Goal: Transaction & Acquisition: Purchase product/service

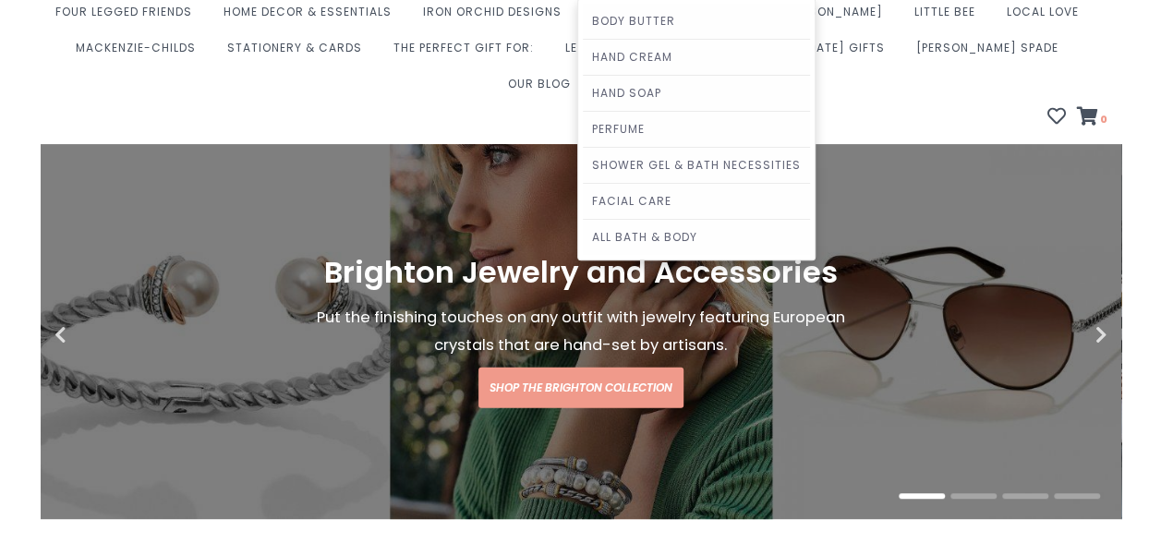
scroll to position [185, 0]
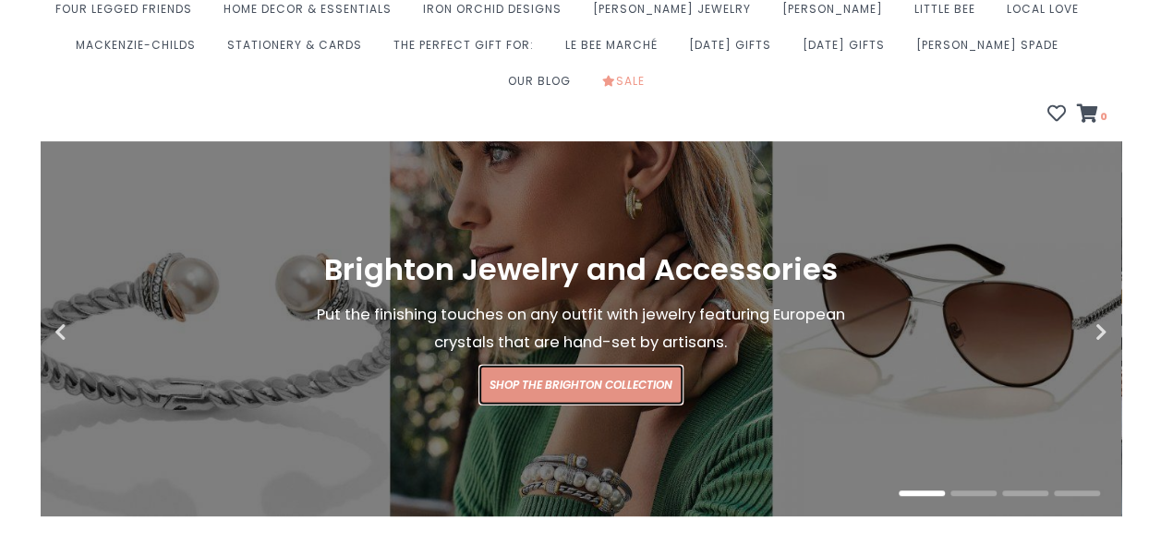
click at [536, 365] on link "Shop the Brighton Collection" at bounding box center [580, 385] width 205 height 41
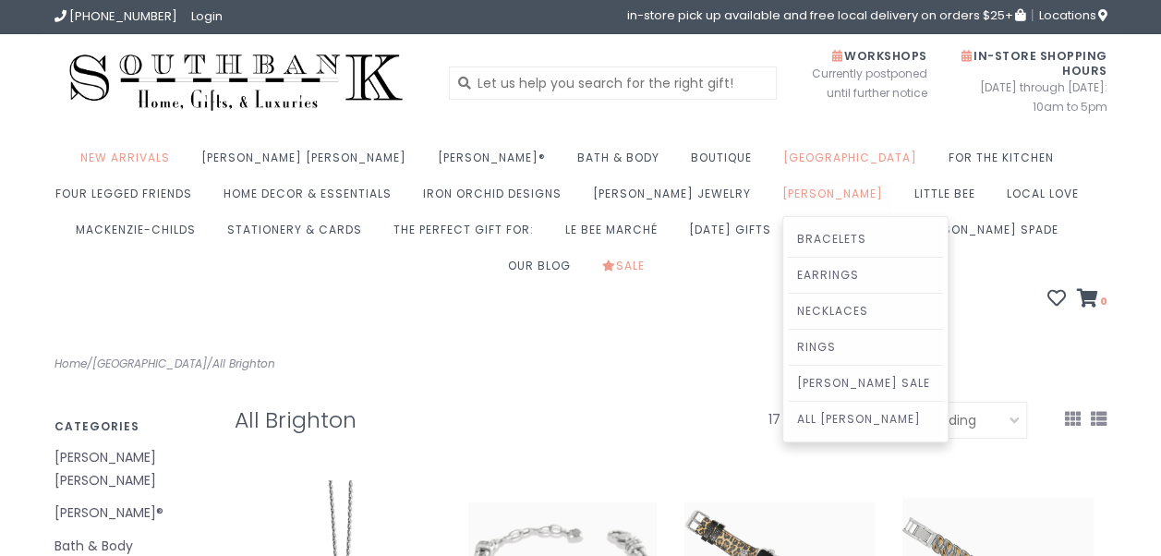
click at [782, 198] on link "[PERSON_NAME]" at bounding box center [837, 199] width 110 height 36
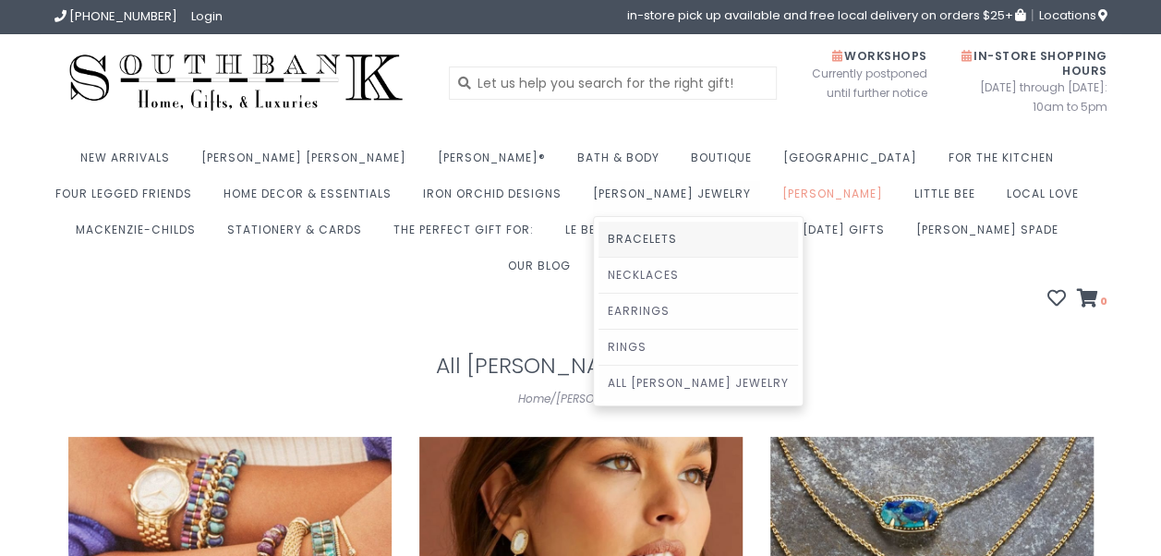
click at [599, 233] on link "Bracelets" at bounding box center [699, 239] width 200 height 35
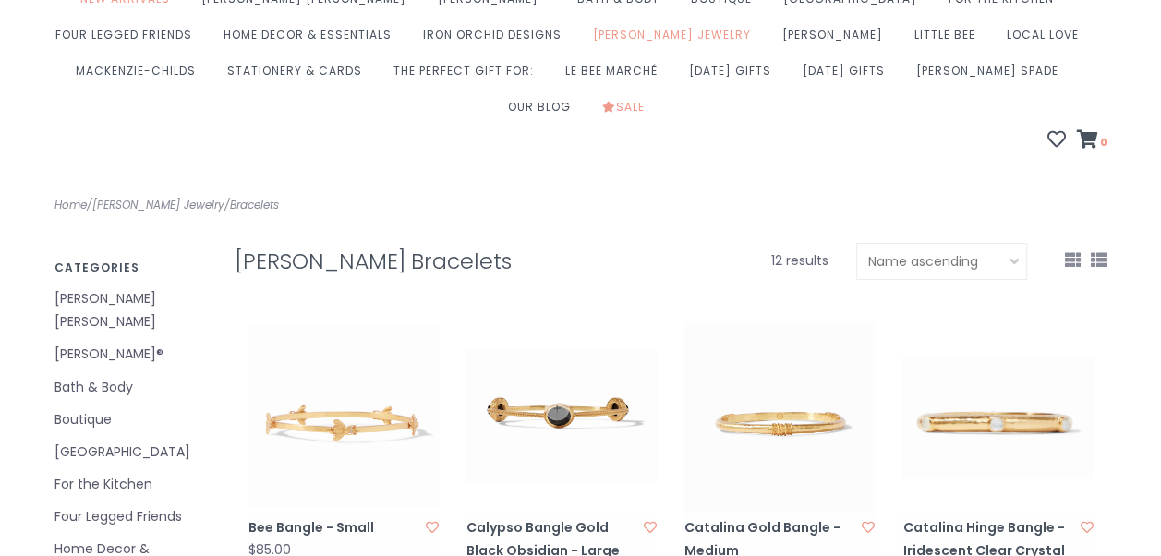
scroll to position [148, 0]
